Goal: Task Accomplishment & Management: Use online tool/utility

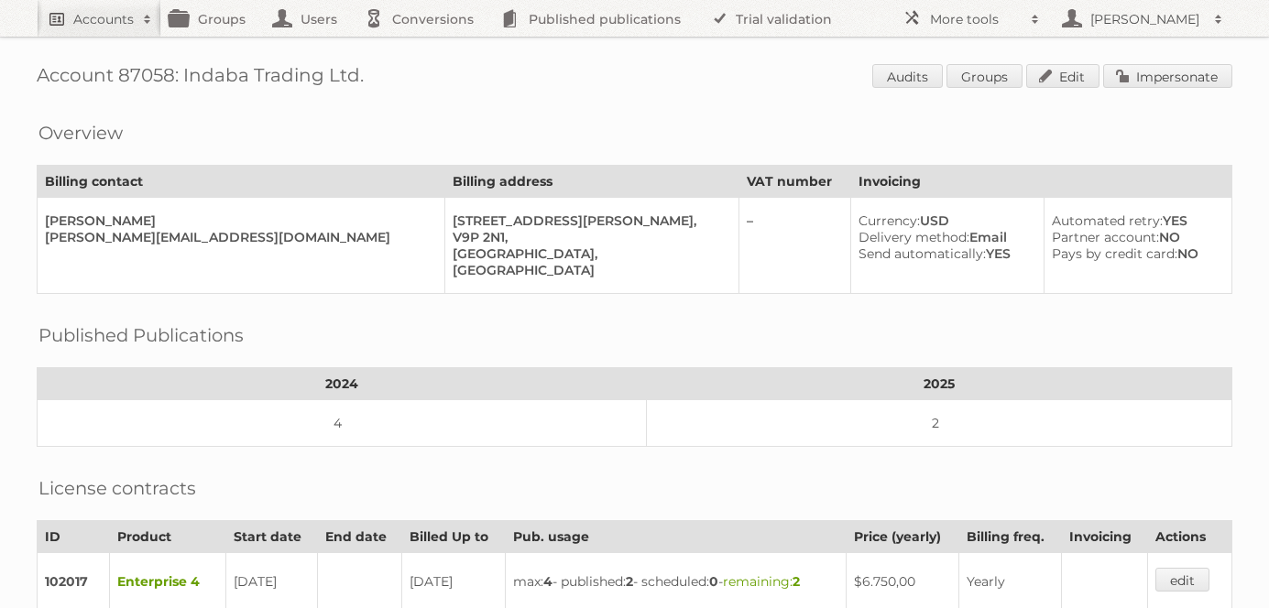
click at [112, 18] on h2 "Accounts" at bounding box center [103, 19] width 60 height 18
type input"] "cencosud [GEOGRAPHIC_DATA]"
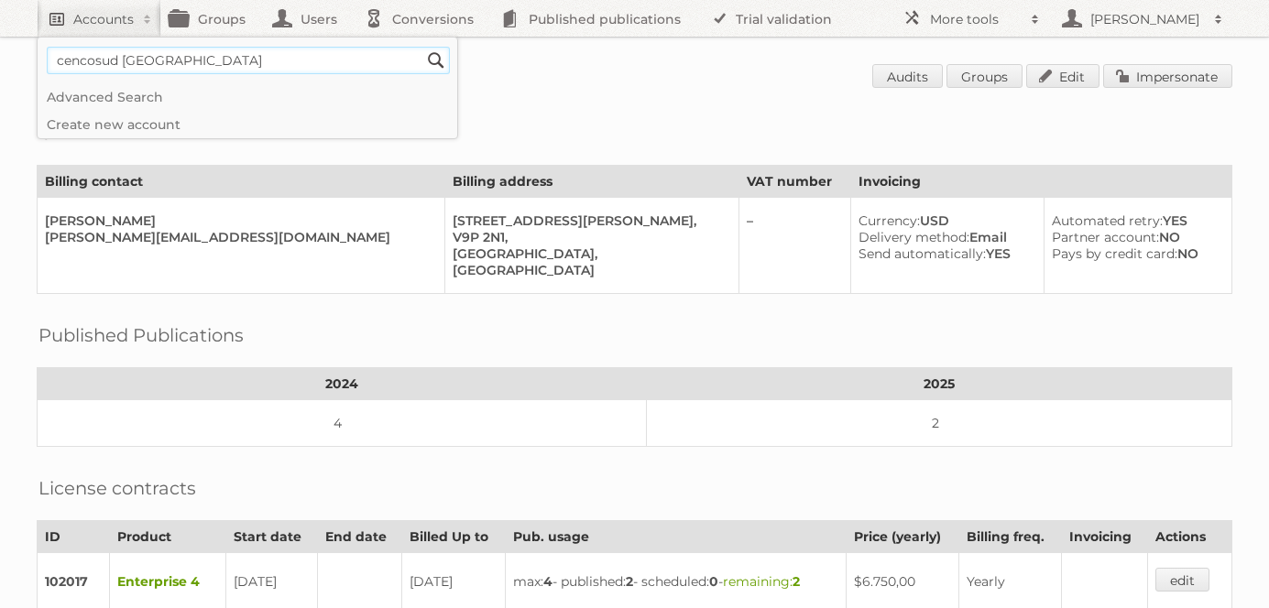
click at [422, 47] on input "Search" at bounding box center [435, 60] width 27 height 27
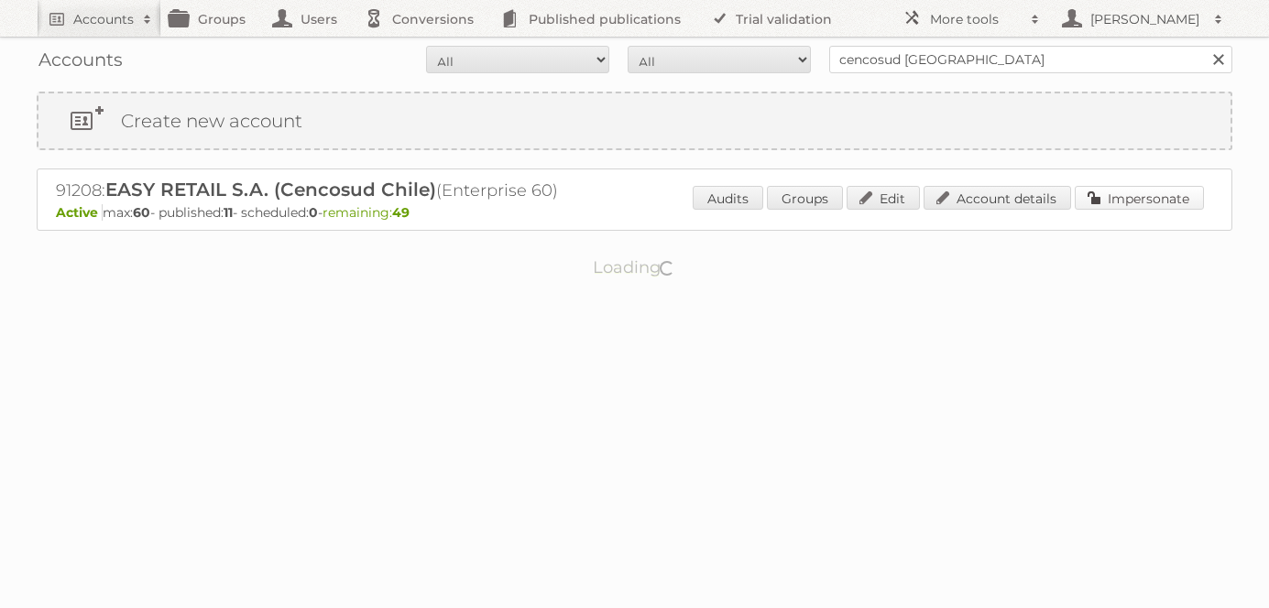
click at [1155, 191] on link "Impersonate" at bounding box center [1139, 198] width 129 height 24
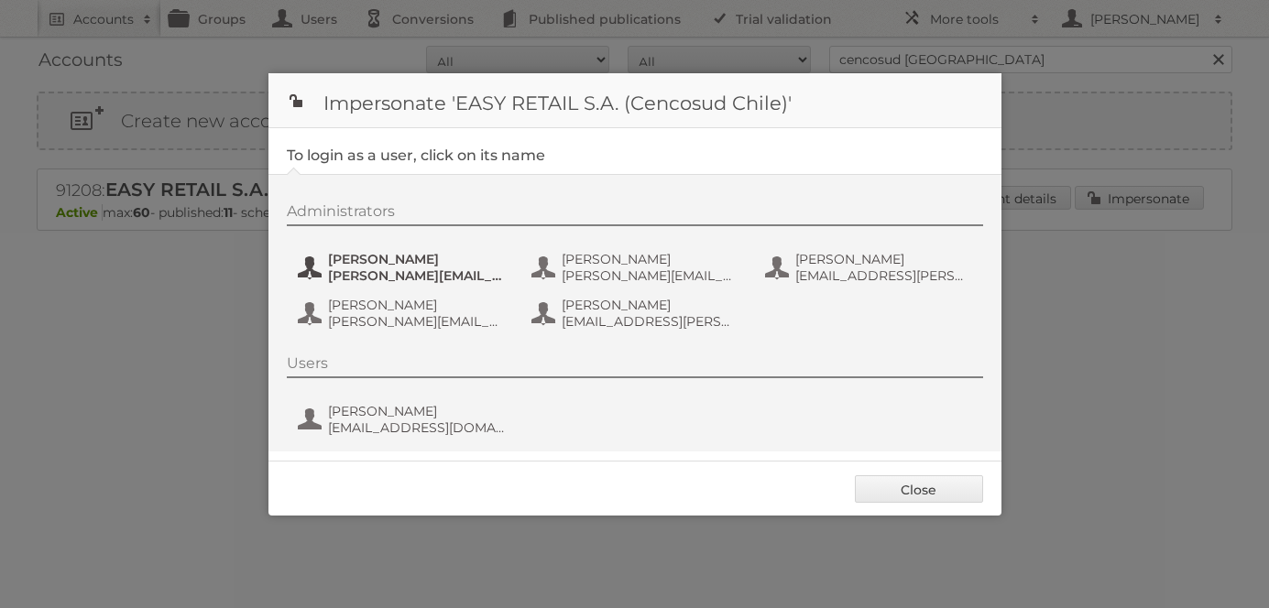
click at [345, 257] on span "Boris Marey" at bounding box center [417, 259] width 178 height 16
